Goal: Task Accomplishment & Management: Manage account settings

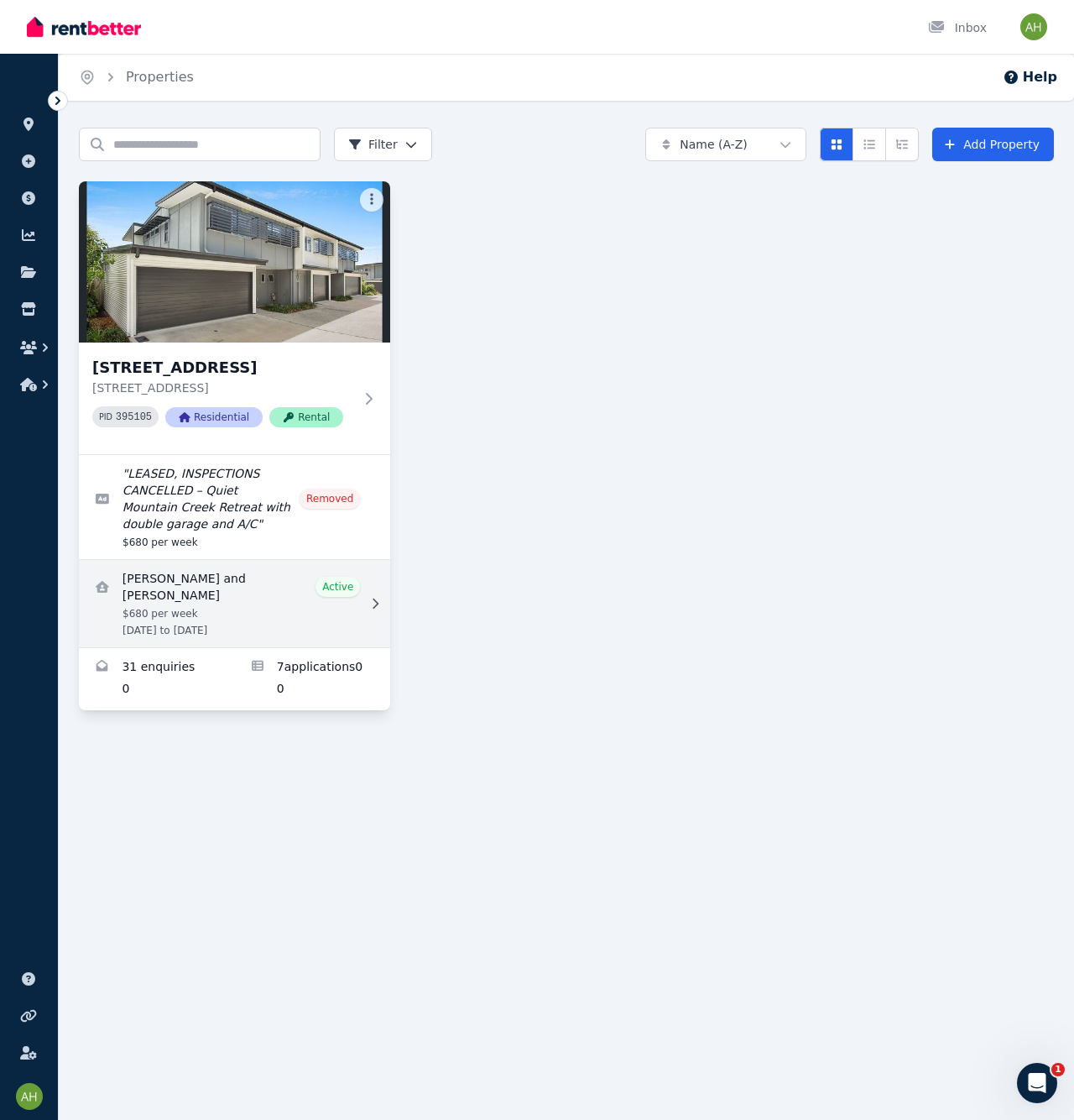
click at [213, 628] on link "View details for Ashee and Daniel Dobra" at bounding box center [234, 603] width 311 height 87
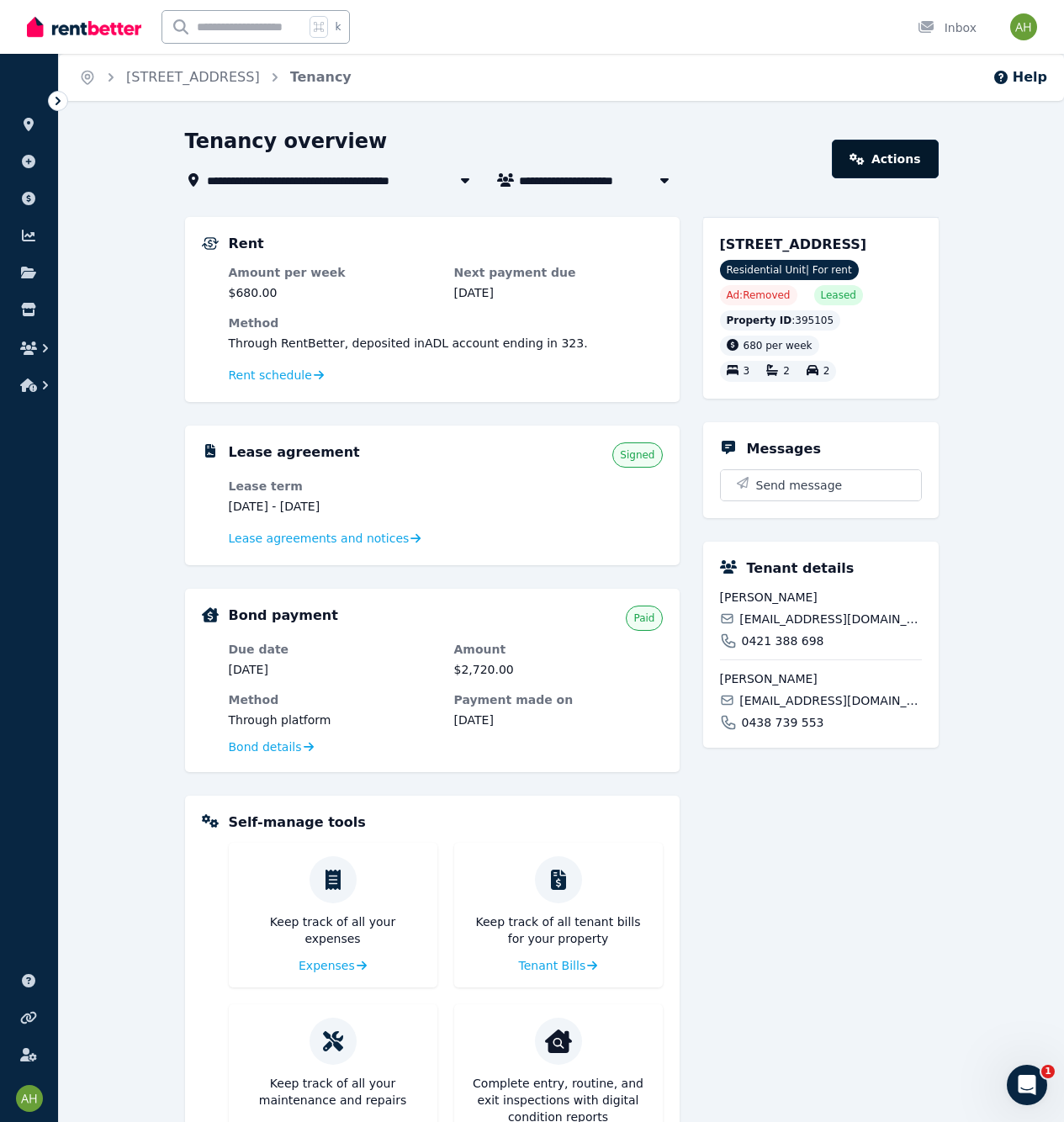
click at [859, 158] on icon at bounding box center [856, 159] width 14 height 12
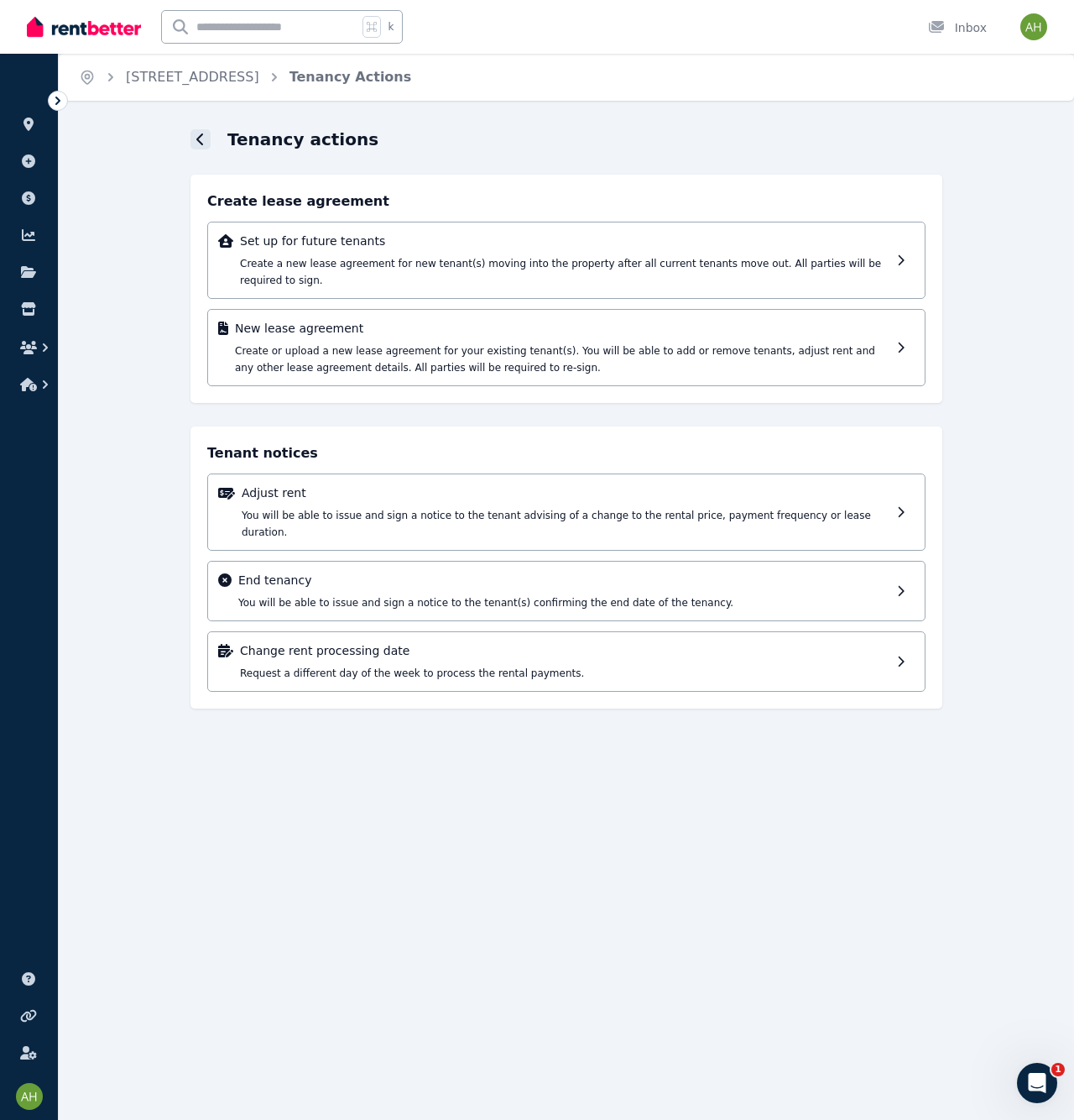
click at [197, 138] on icon at bounding box center [201, 139] width 8 height 13
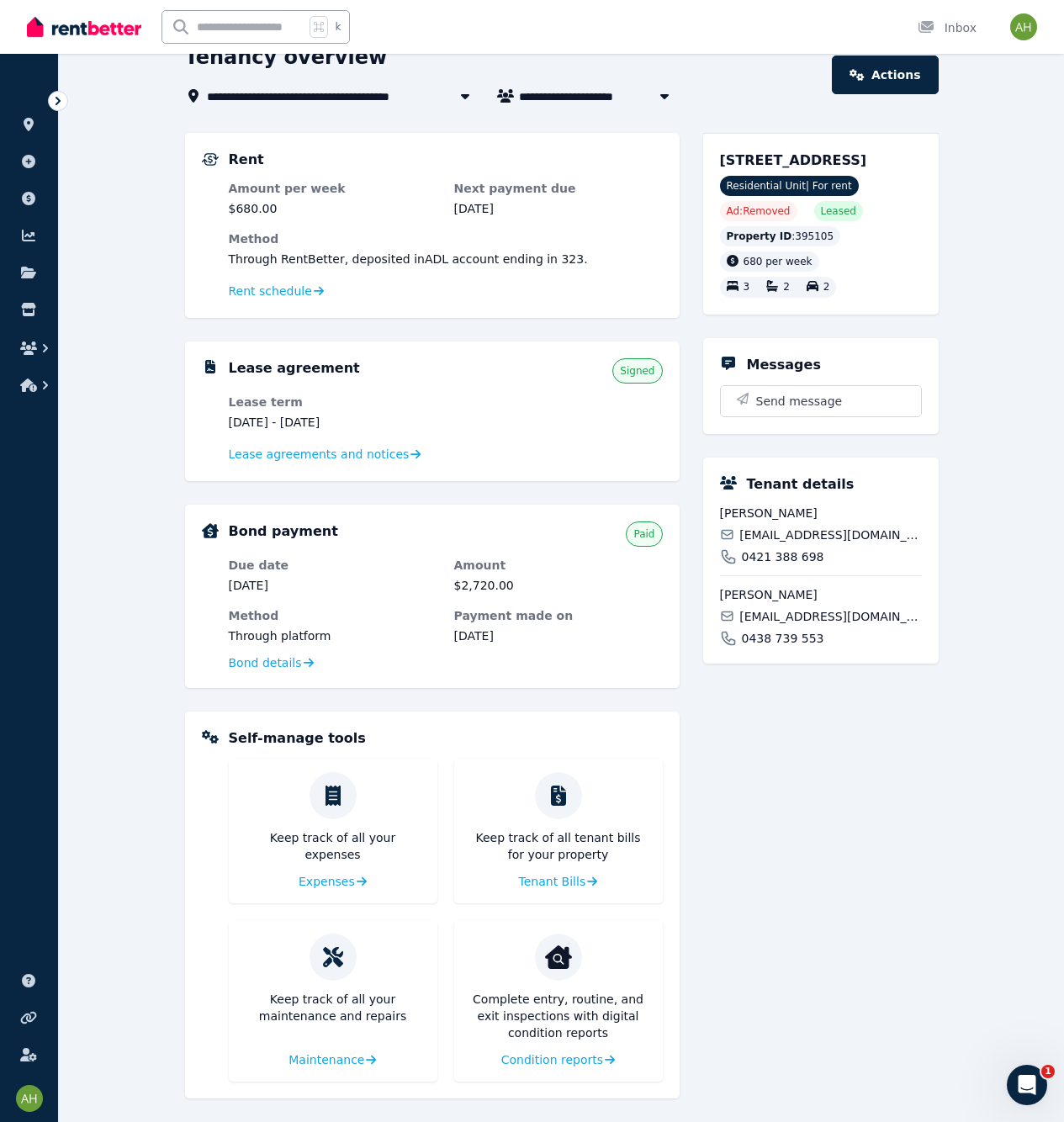
scroll to position [91, 0]
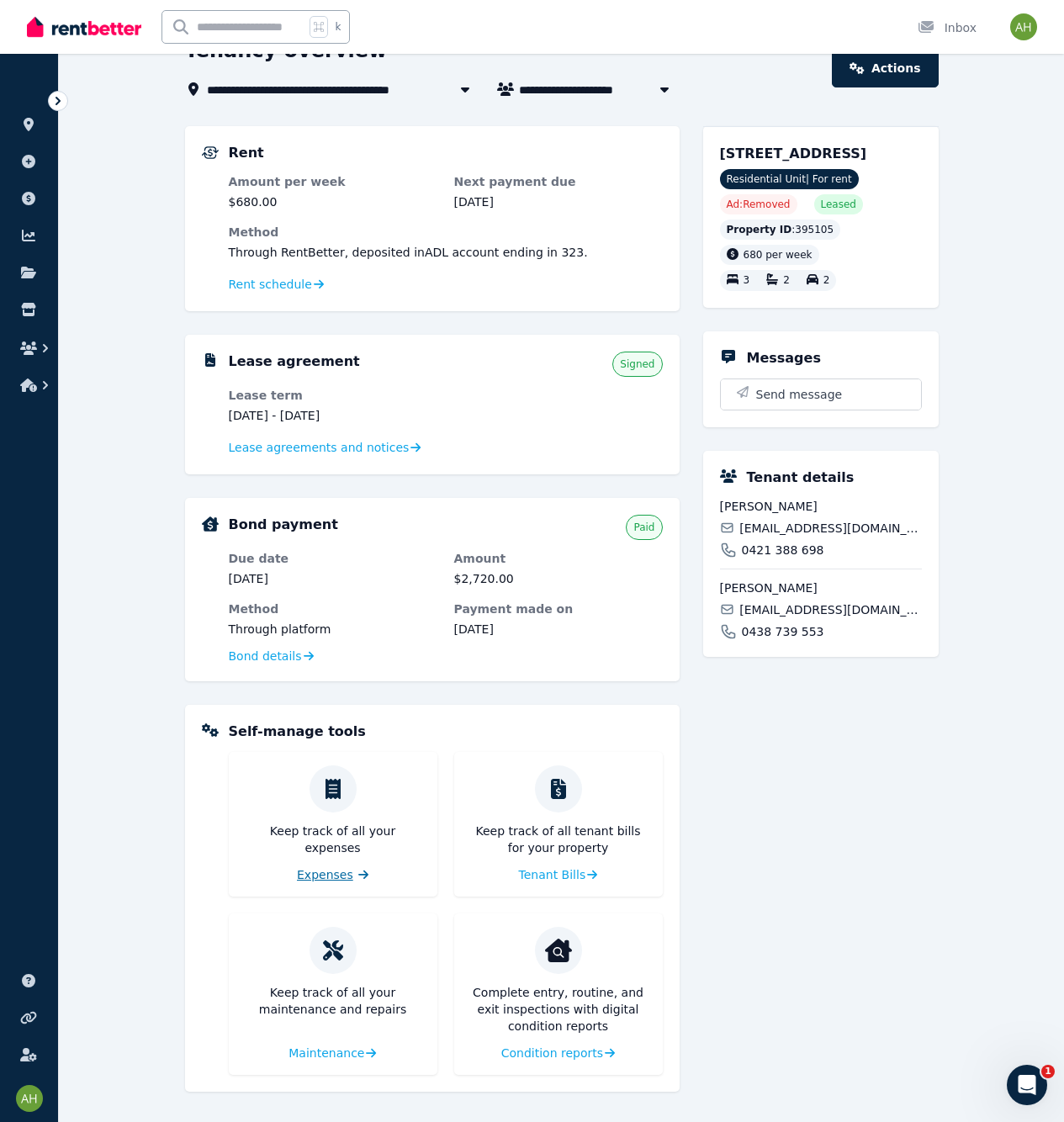
click at [334, 870] on span "Expenses" at bounding box center [325, 874] width 56 height 17
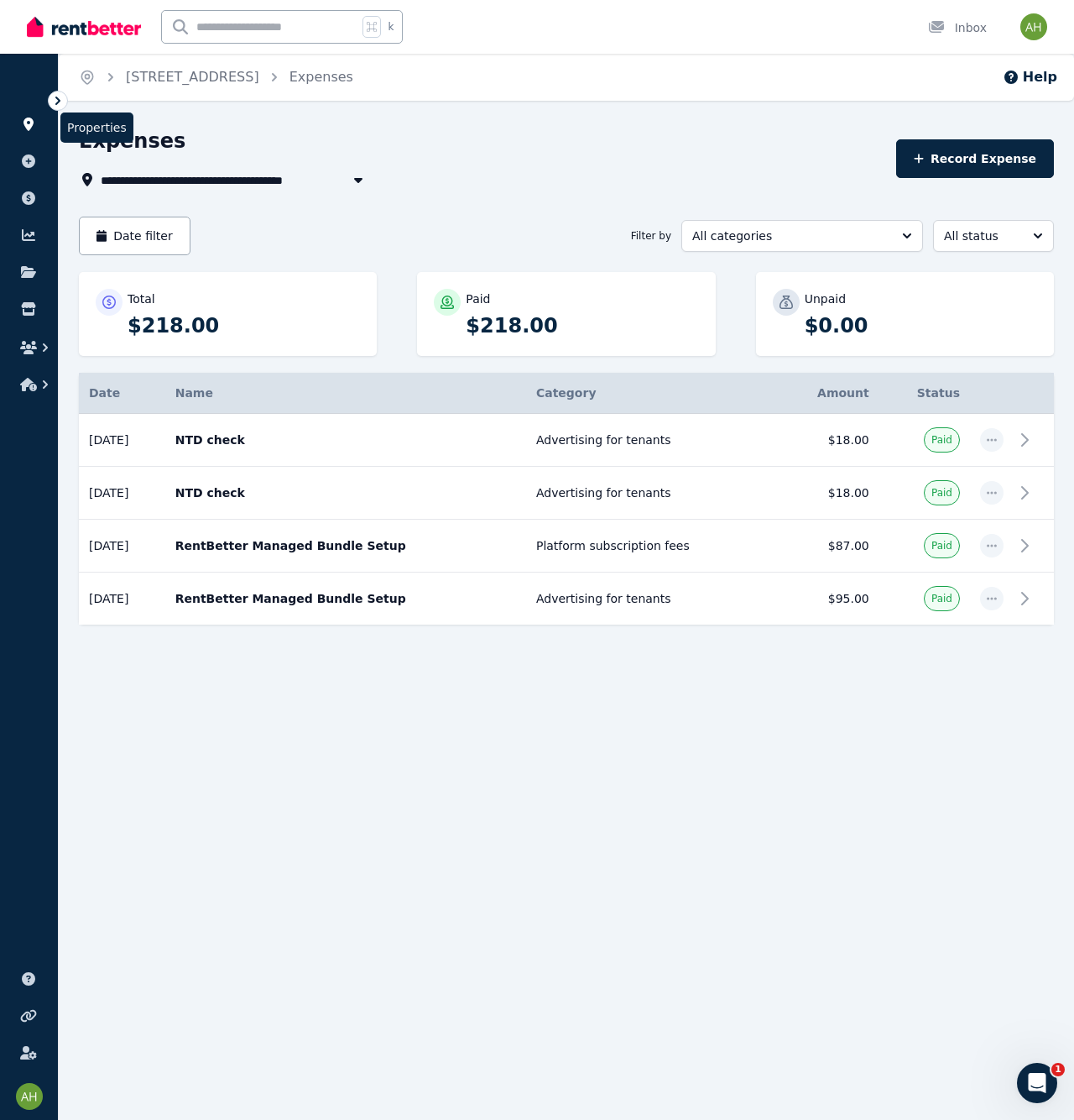
click at [28, 126] on icon at bounding box center [28, 124] width 10 height 13
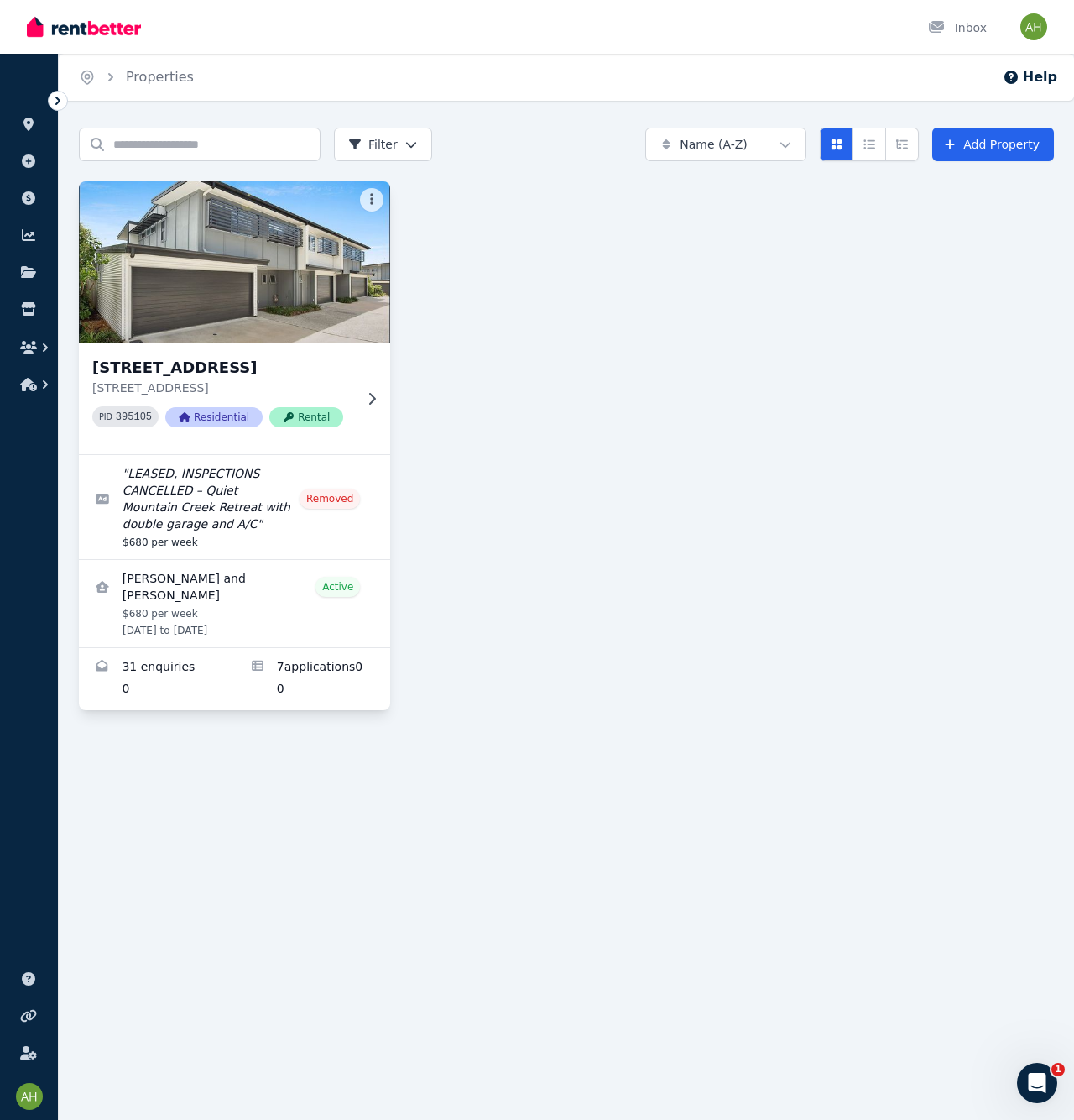
click at [172, 276] on img at bounding box center [234, 261] width 327 height 170
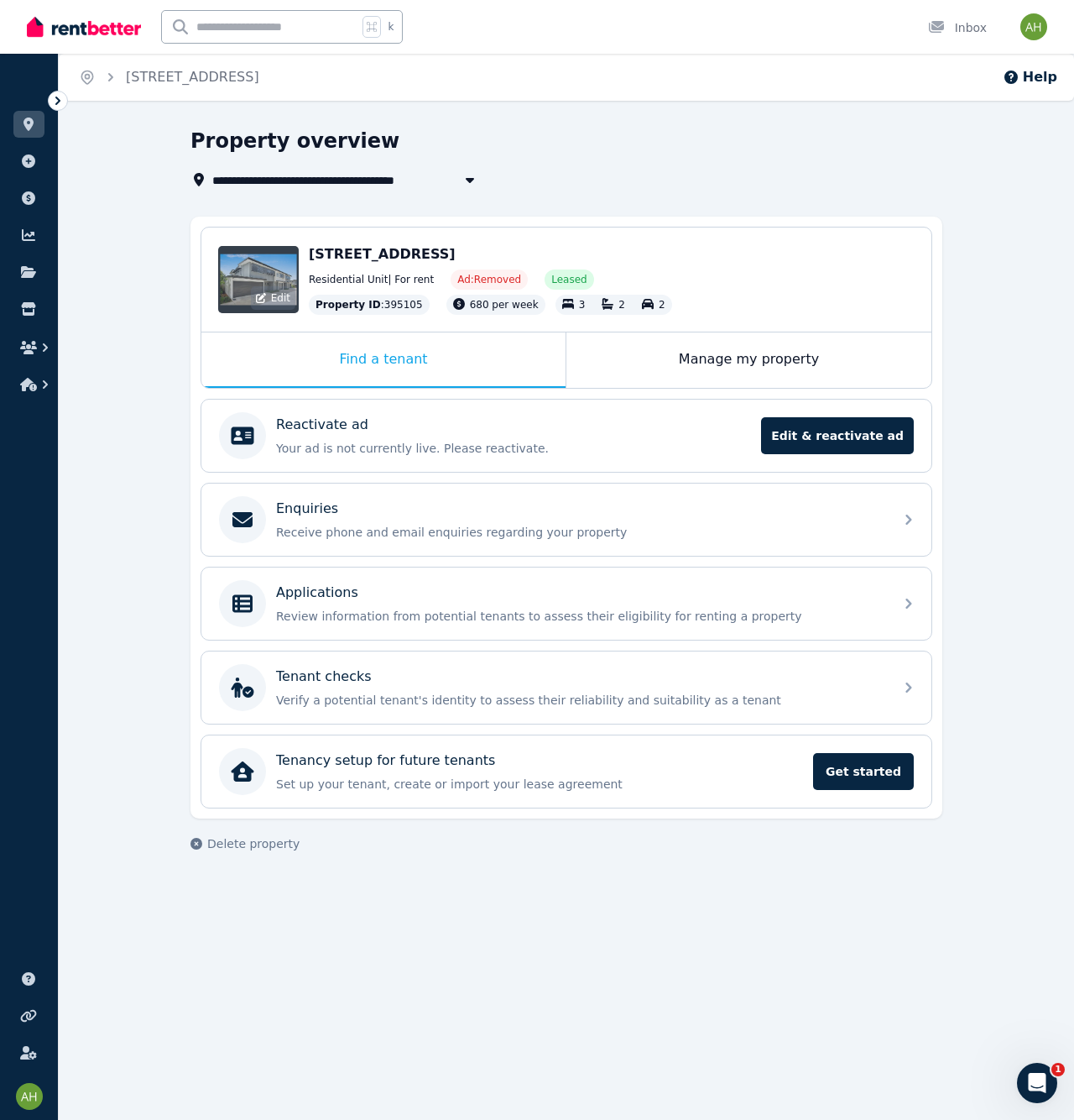
click at [253, 276] on div "Edit" at bounding box center [259, 279] width 81 height 67
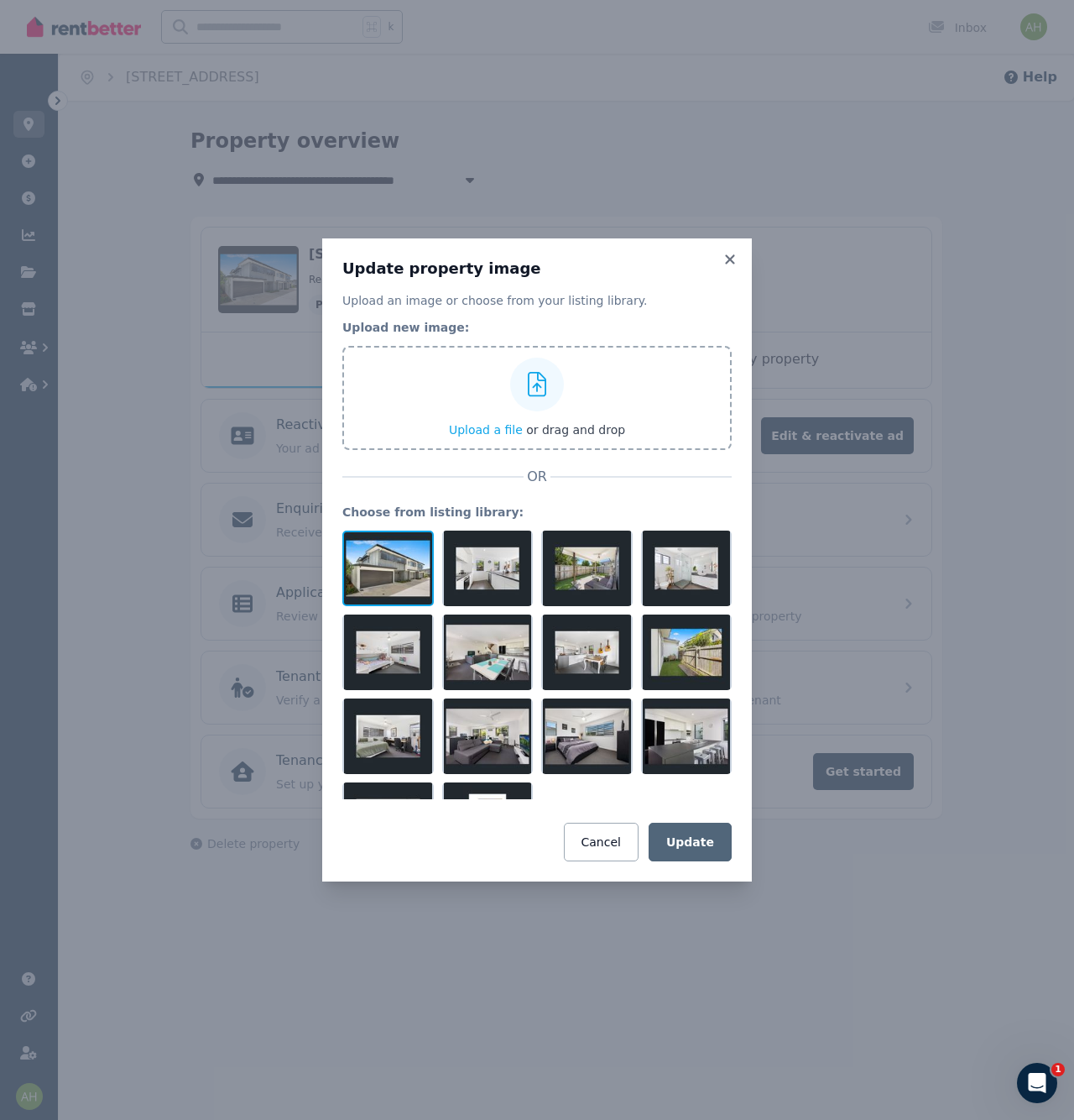
click at [387, 554] on div at bounding box center [388, 568] width 92 height 76
click at [602, 834] on button "Cancel" at bounding box center [602, 842] width 75 height 38
